Goal: Information Seeking & Learning: Learn about a topic

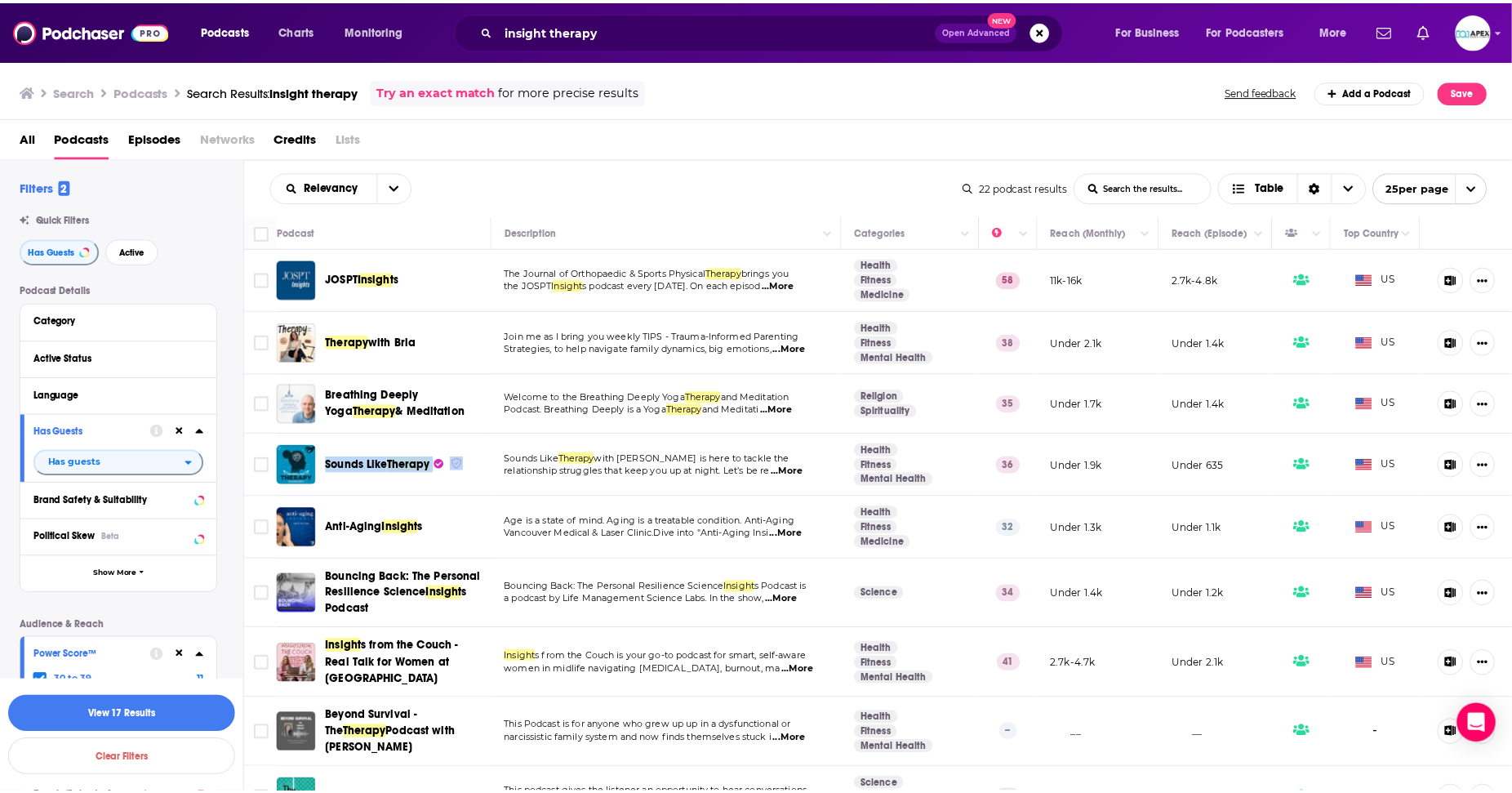
scroll to position [293, 0]
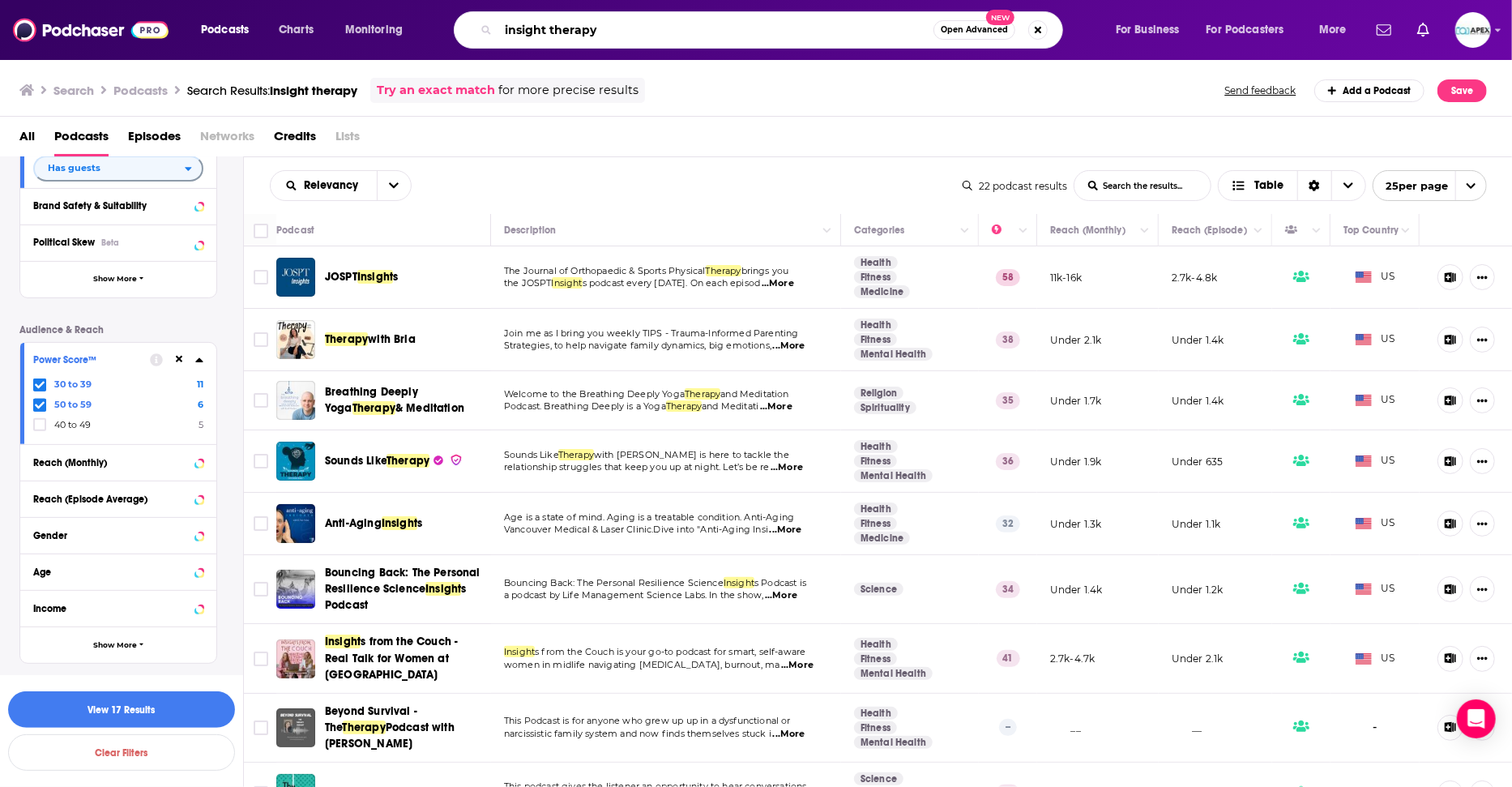
click at [525, 36] on input "insight therapy" at bounding box center [716, 29] width 435 height 26
drag, startPoint x: 592, startPoint y: 25, endPoint x: 483, endPoint y: 24, distance: 109.0
click at [483, 24] on div "insight therapy Open Advanced New" at bounding box center [759, 30] width 609 height 37
paste input "Meltdown to Mastery,"
type input "Meltdown to Mastery"
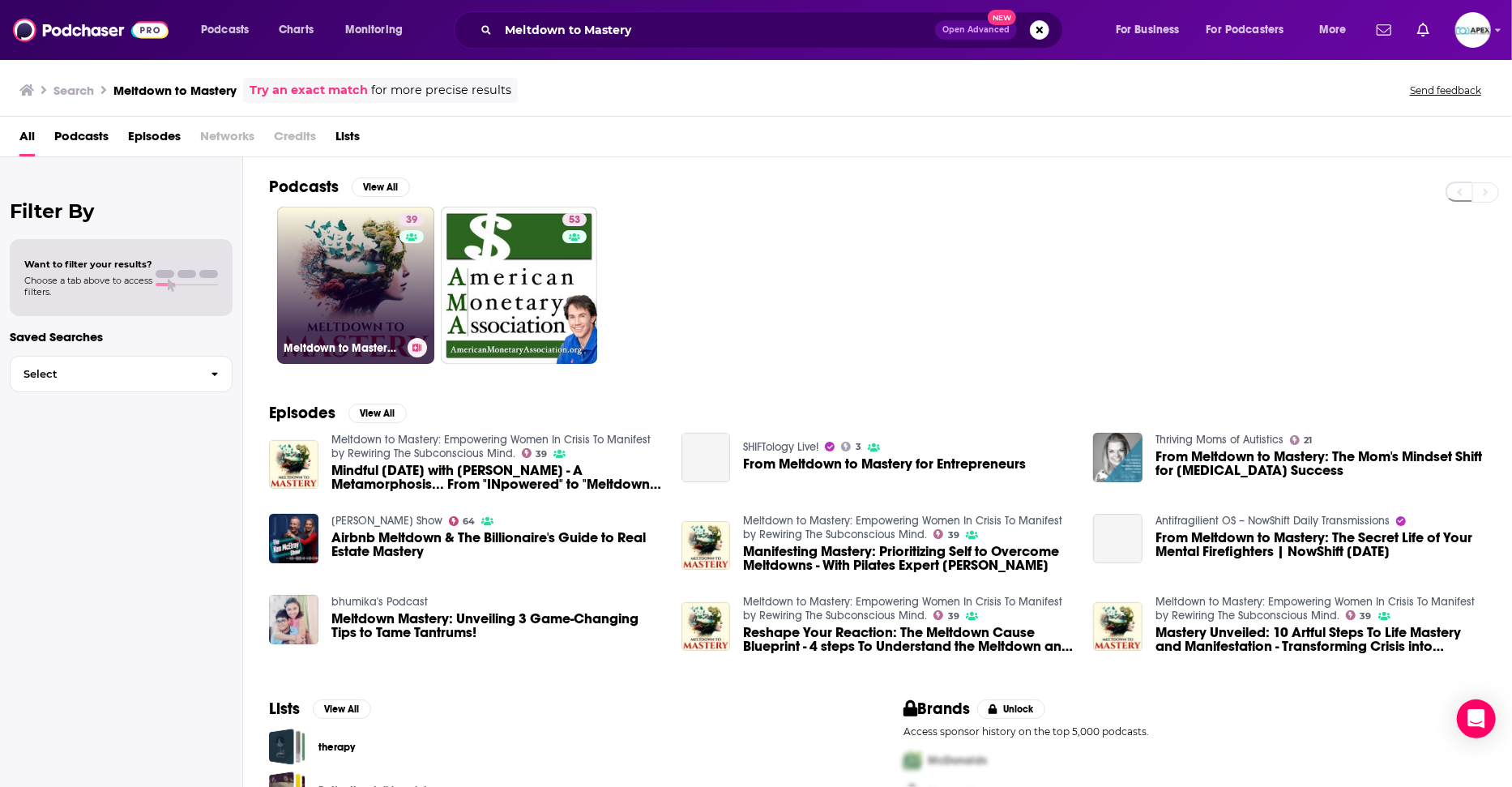
click at [382, 283] on link "39 Meltdown to Mastery: Empowering Women In Crisis To Manifest by Rewiring The …" at bounding box center [356, 285] width 158 height 158
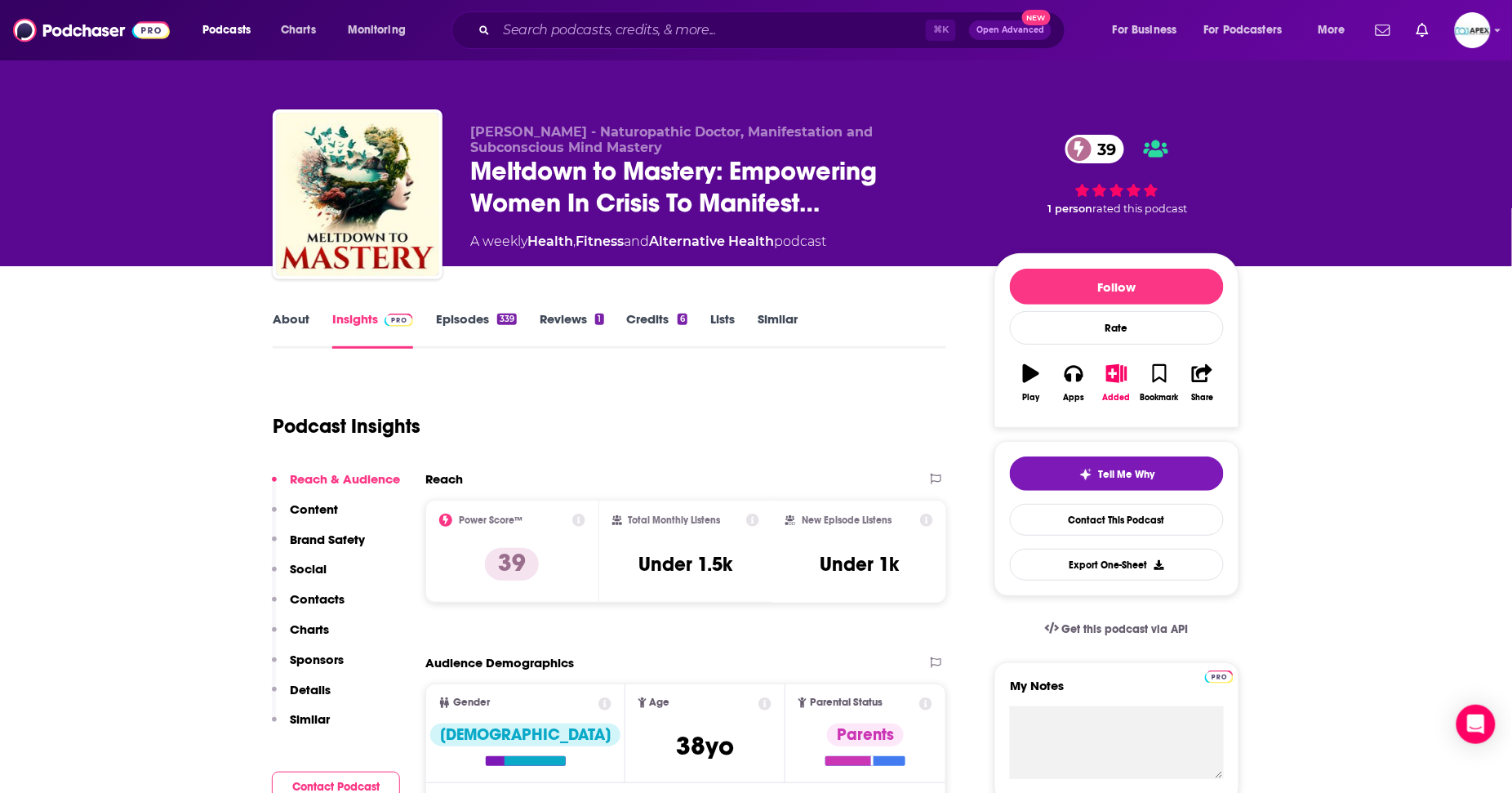
click at [302, 328] on link "About" at bounding box center [290, 330] width 36 height 37
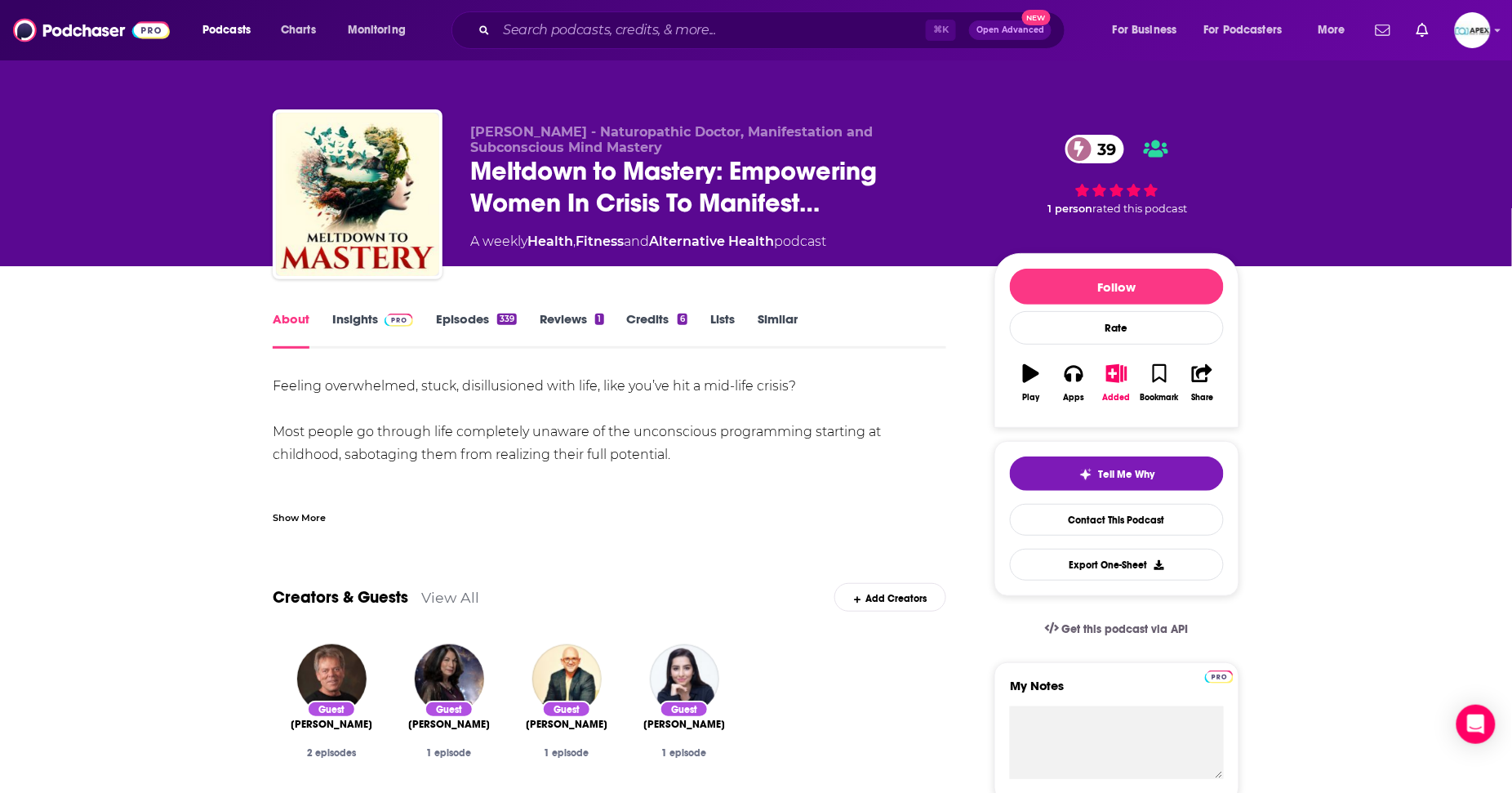
click at [295, 522] on div "Show More" at bounding box center [299, 516] width 53 height 15
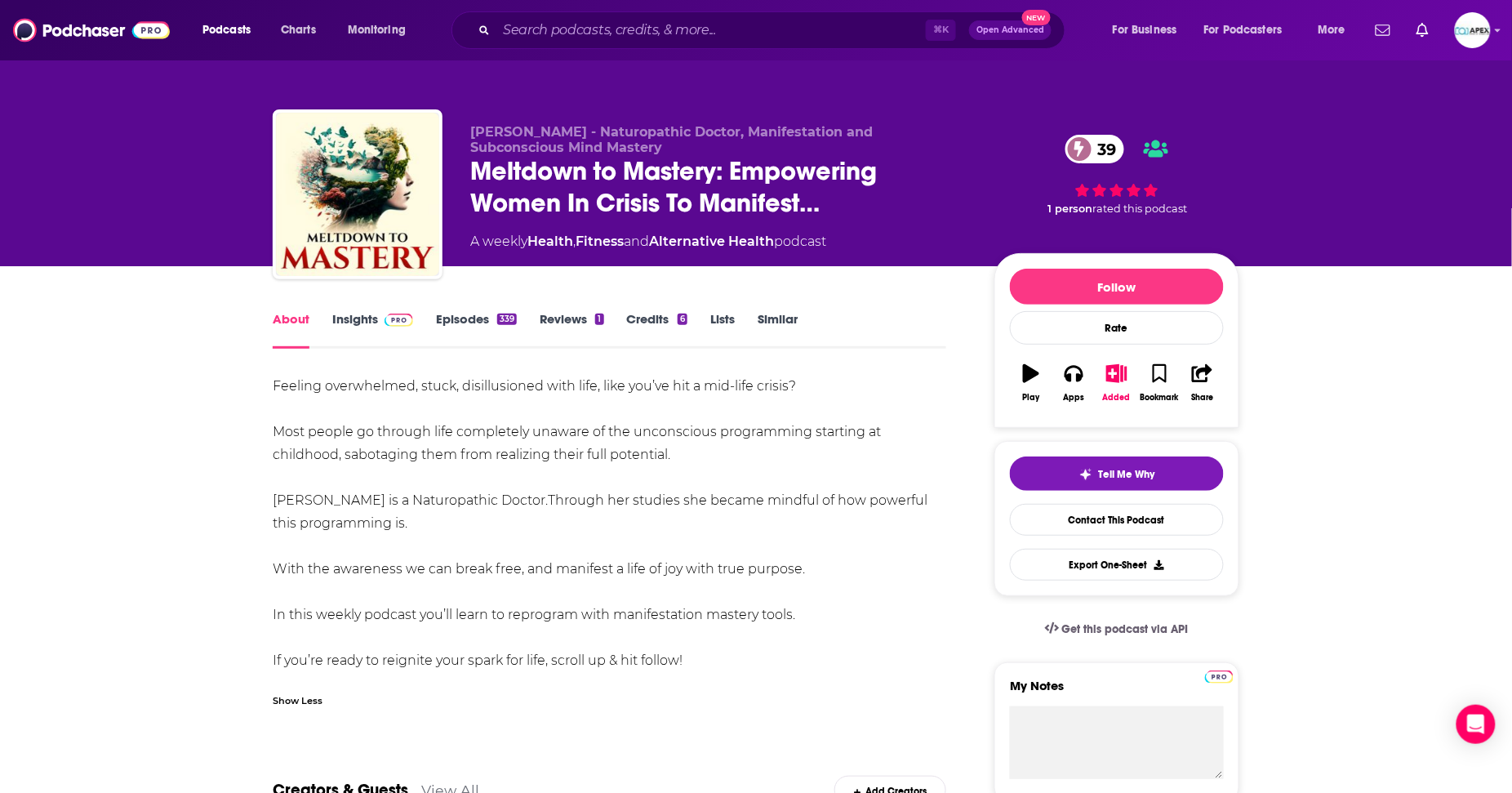
drag, startPoint x: 677, startPoint y: 662, endPoint x: 279, endPoint y: 373, distance: 491.9
copy div "Feeling overwhelmed, stuck, disillusioned with life, like you’ve hit a mid-life…"
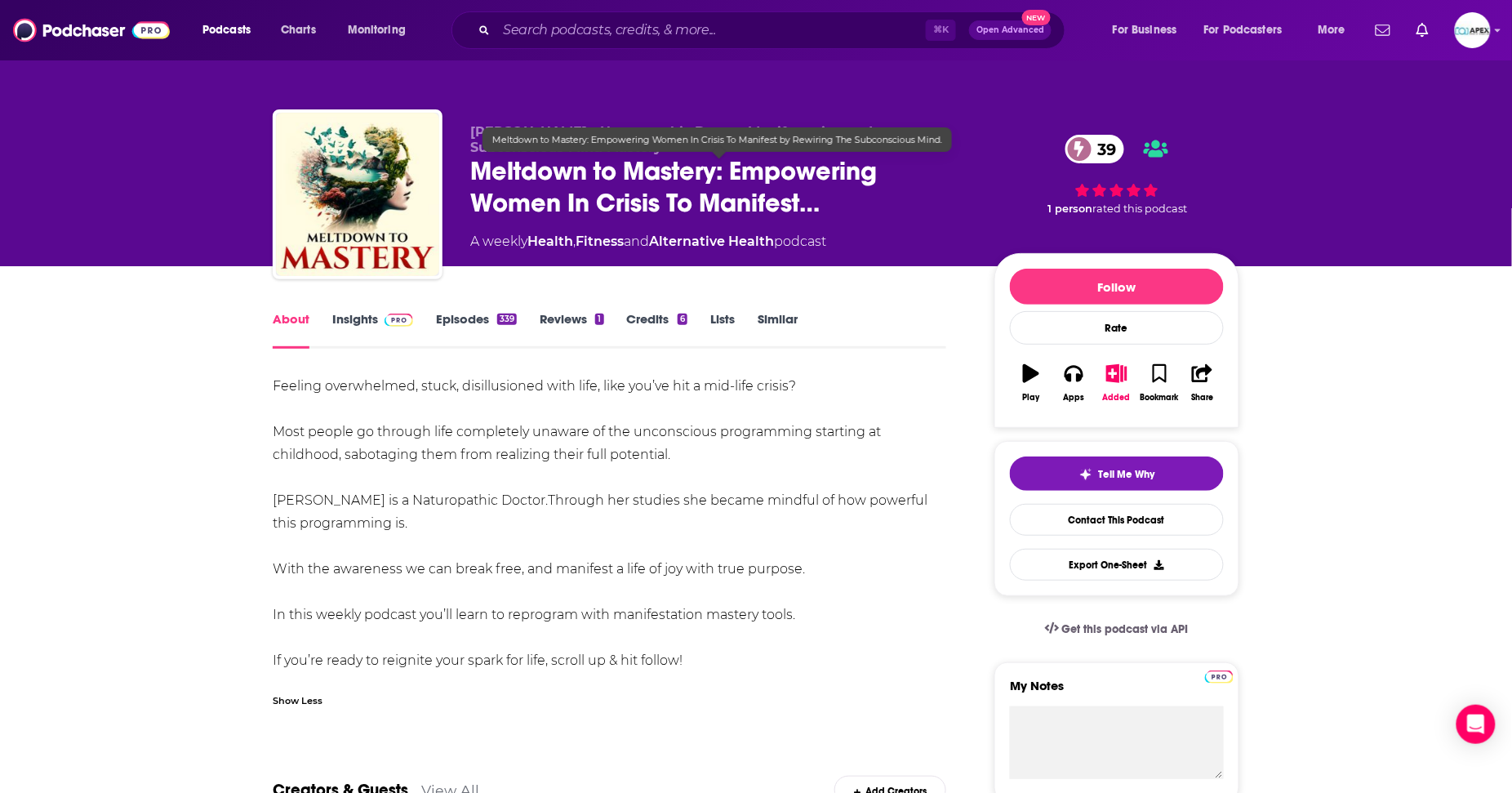
click at [626, 172] on span "Meltdown to Mastery: Empowering Women In Crisis To Manifest…" at bounding box center [719, 187] width 498 height 64
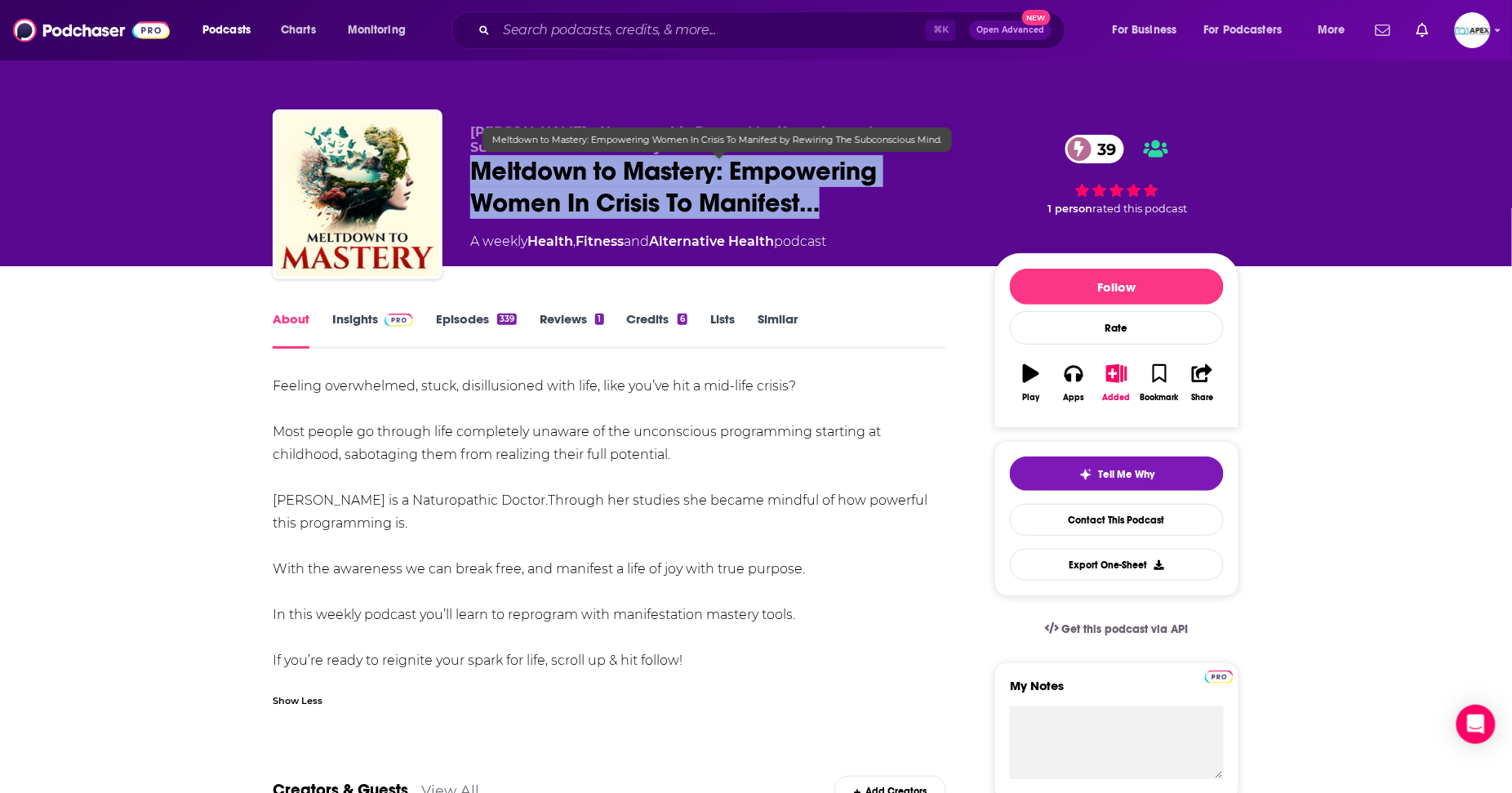
drag, startPoint x: 476, startPoint y: 169, endPoint x: 863, endPoint y: 212, distance: 389.4
click at [863, 212] on span "Meltdown to Mastery: Empowering Women In Crisis To Manifest…" at bounding box center [719, 187] width 498 height 64
copy h1 "Meltdown to Mastery: Empowering Women In Crisis To Manifest…"
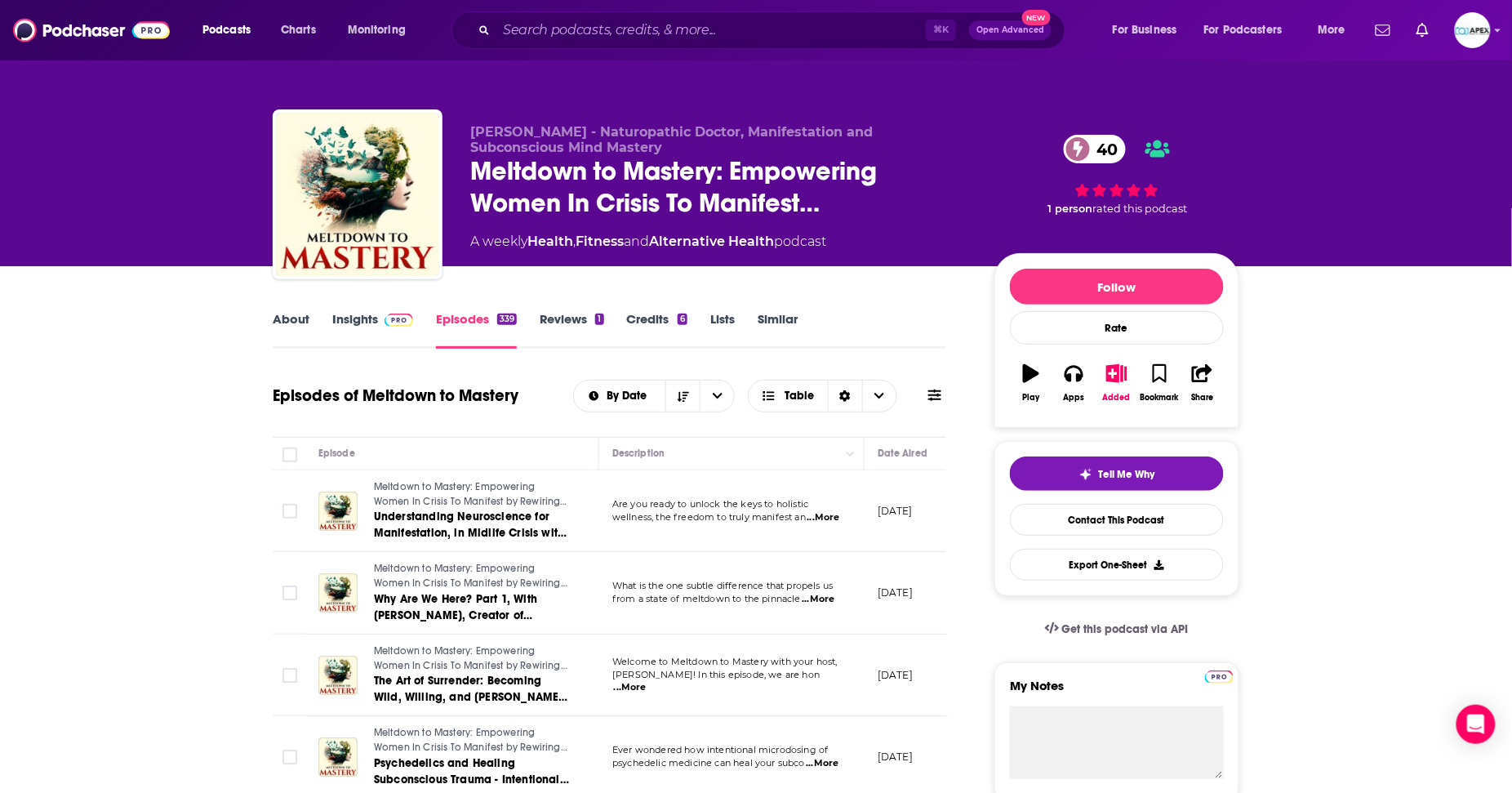
click at [296, 312] on link "About" at bounding box center [290, 330] width 36 height 37
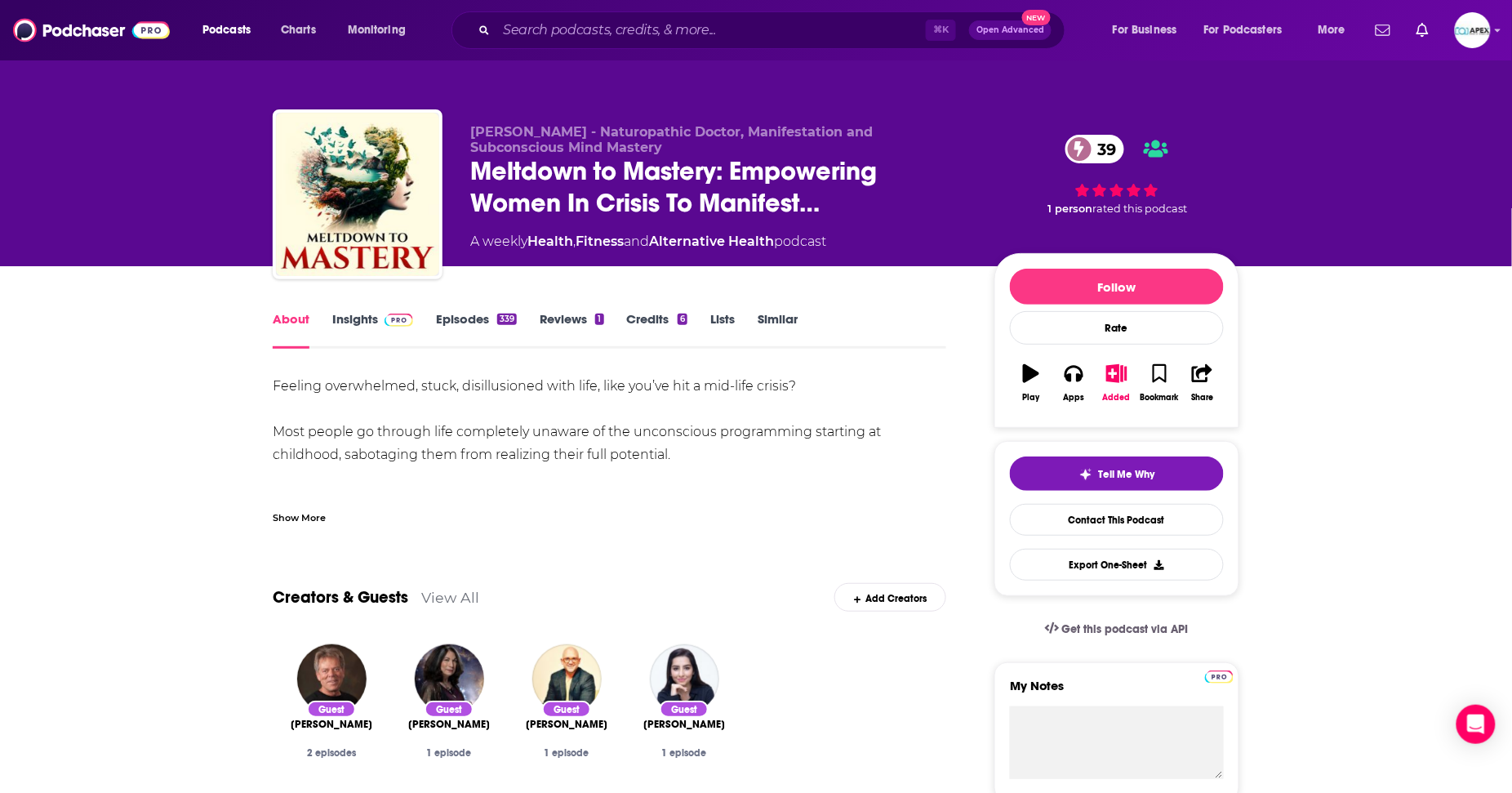
click at [295, 523] on div "Show More" at bounding box center [299, 516] width 53 height 15
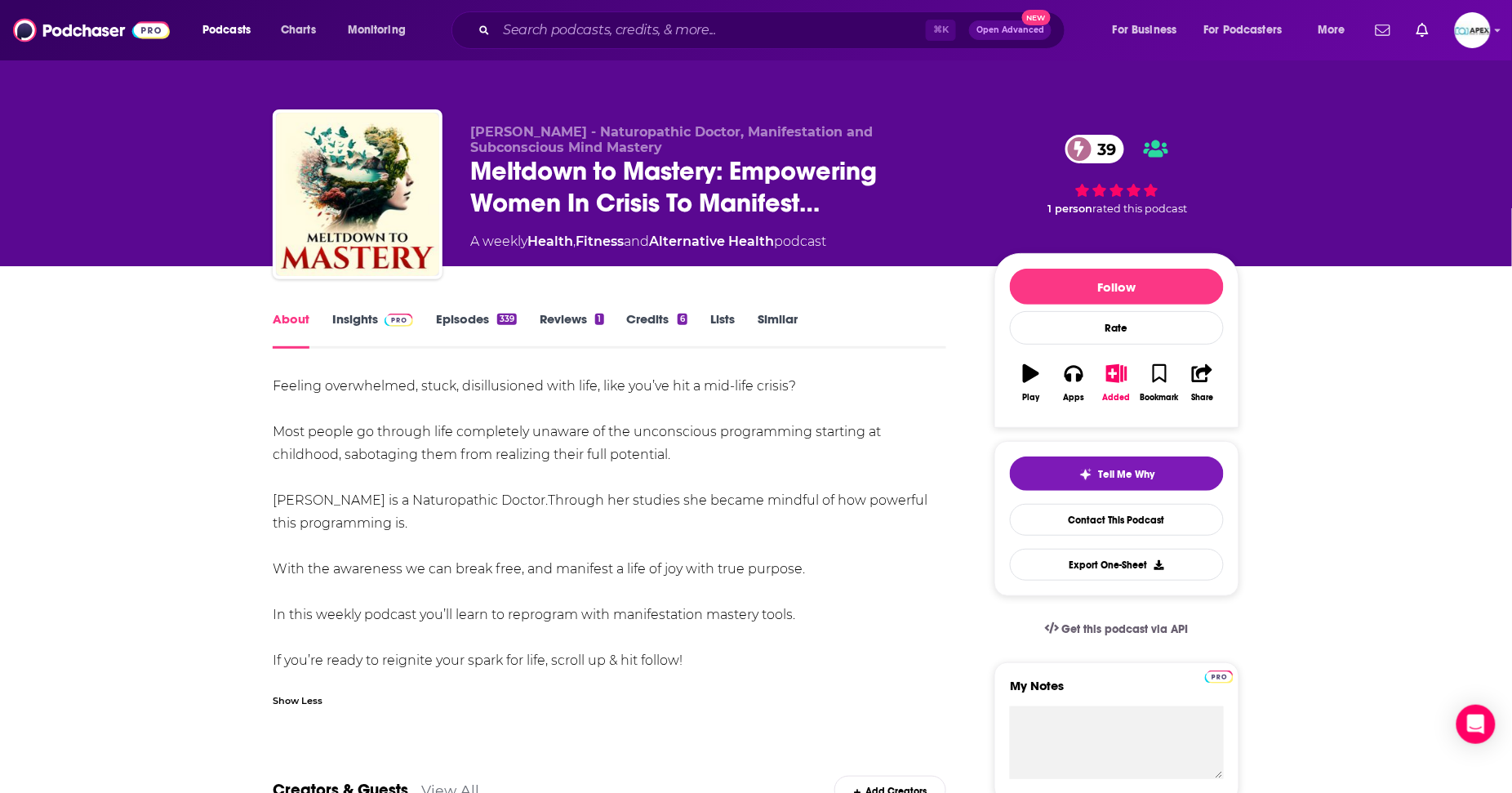
drag, startPoint x: 275, startPoint y: 386, endPoint x: 796, endPoint y: 606, distance: 565.5
click at [796, 606] on div "Feeling overwhelmed, stuck, disillusioned with life, like you’ve hit a mid-life…" at bounding box center [608, 523] width 673 height 297
copy div "Feeling overwhelmed, stuck, disillusioned with life, like you’ve hit a mid-life…"
